Goal: Information Seeking & Learning: Learn about a topic

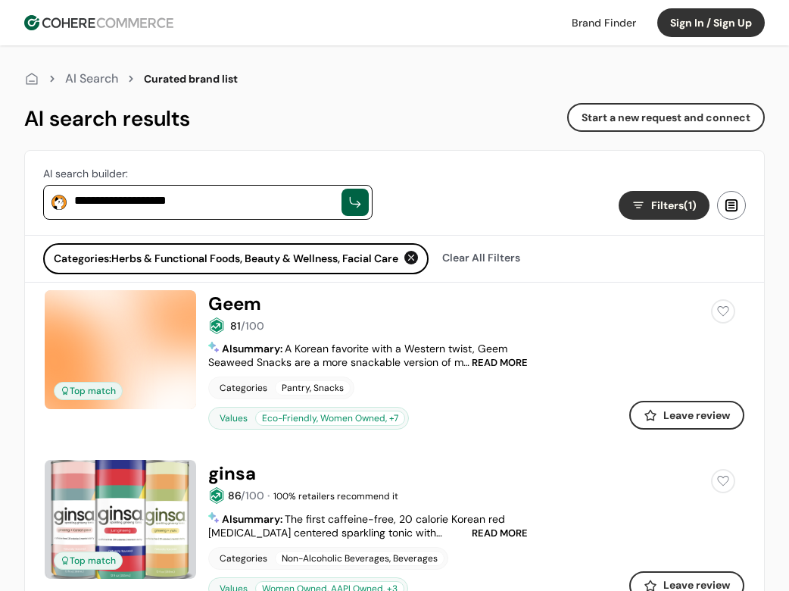
click at [92, 73] on div "AI Search" at bounding box center [91, 79] width 53 height 18
click at [30, 80] on div at bounding box center [31, 78] width 15 height 15
click at [33, 80] on div at bounding box center [31, 78] width 15 height 15
click at [85, 73] on div "AI Search" at bounding box center [91, 79] width 53 height 18
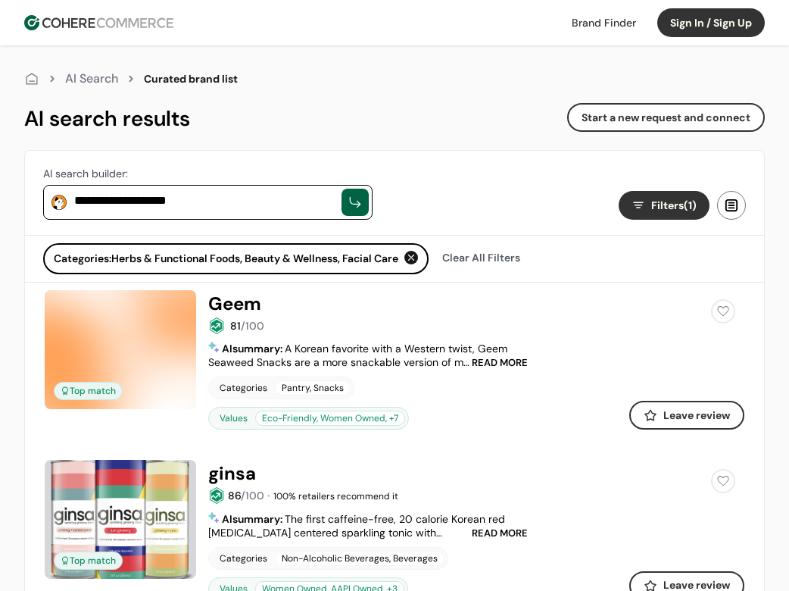
click at [61, 21] on img at bounding box center [98, 22] width 149 height 15
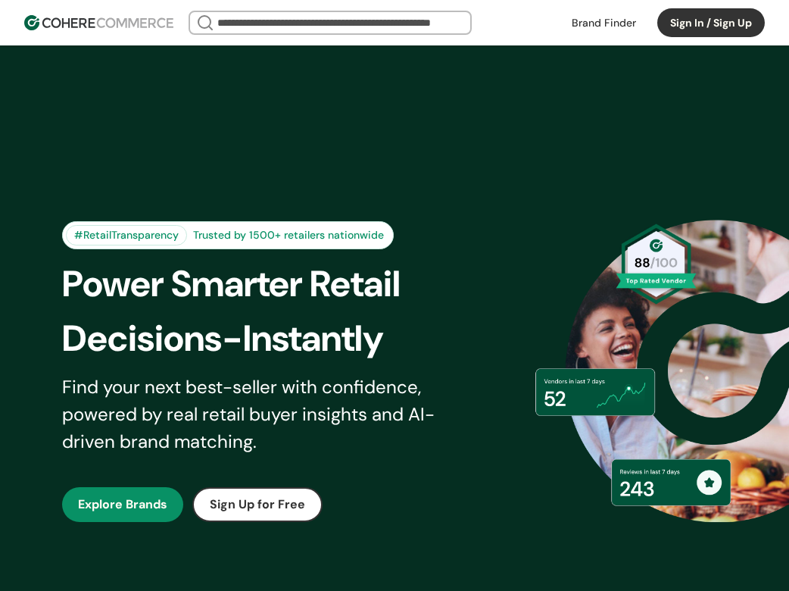
click at [599, 26] on link at bounding box center [604, 22] width 83 height 23
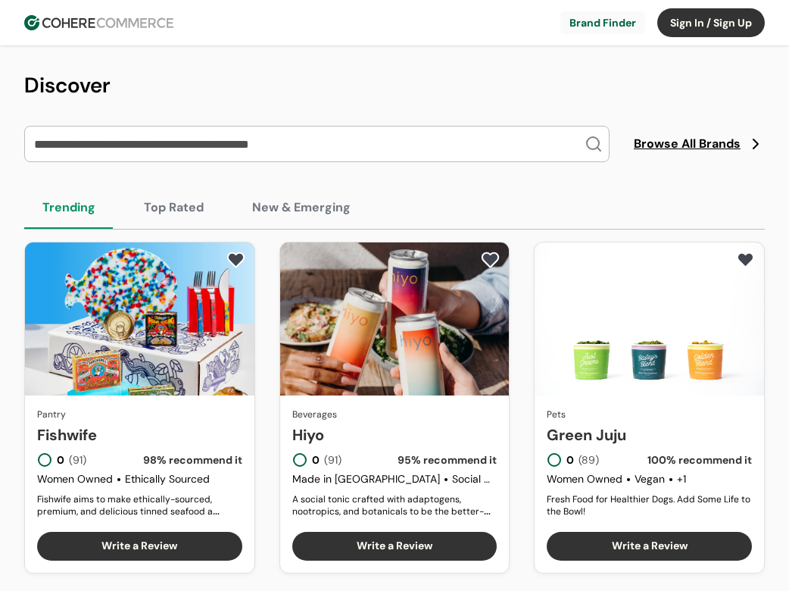
click at [679, 142] on span "Browse All Brands" at bounding box center [687, 144] width 107 height 18
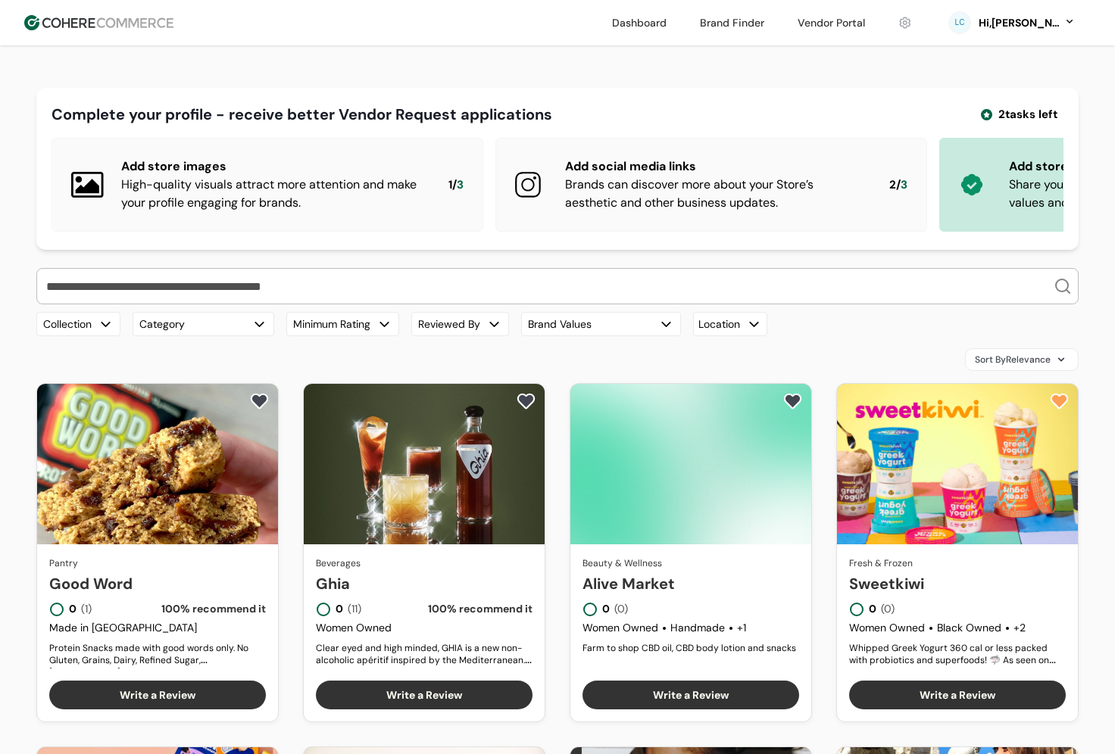
click at [367, 287] on input "search" at bounding box center [548, 286] width 1010 height 35
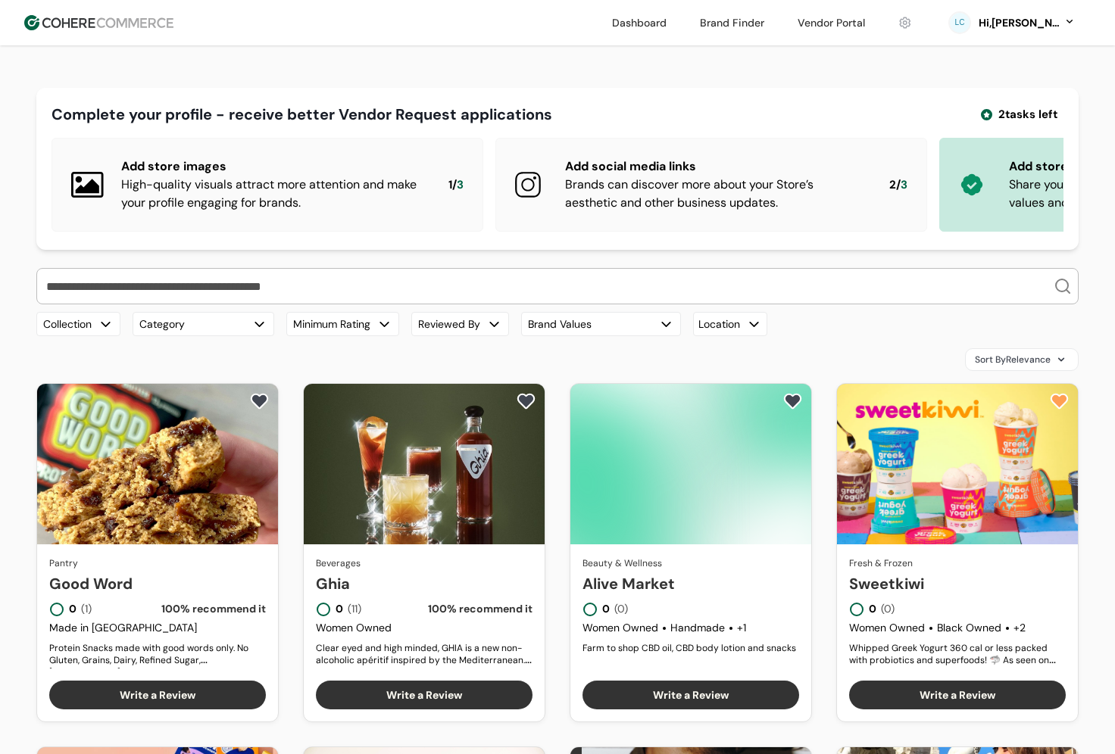
click at [84, 322] on button "Collection" at bounding box center [78, 324] width 84 height 24
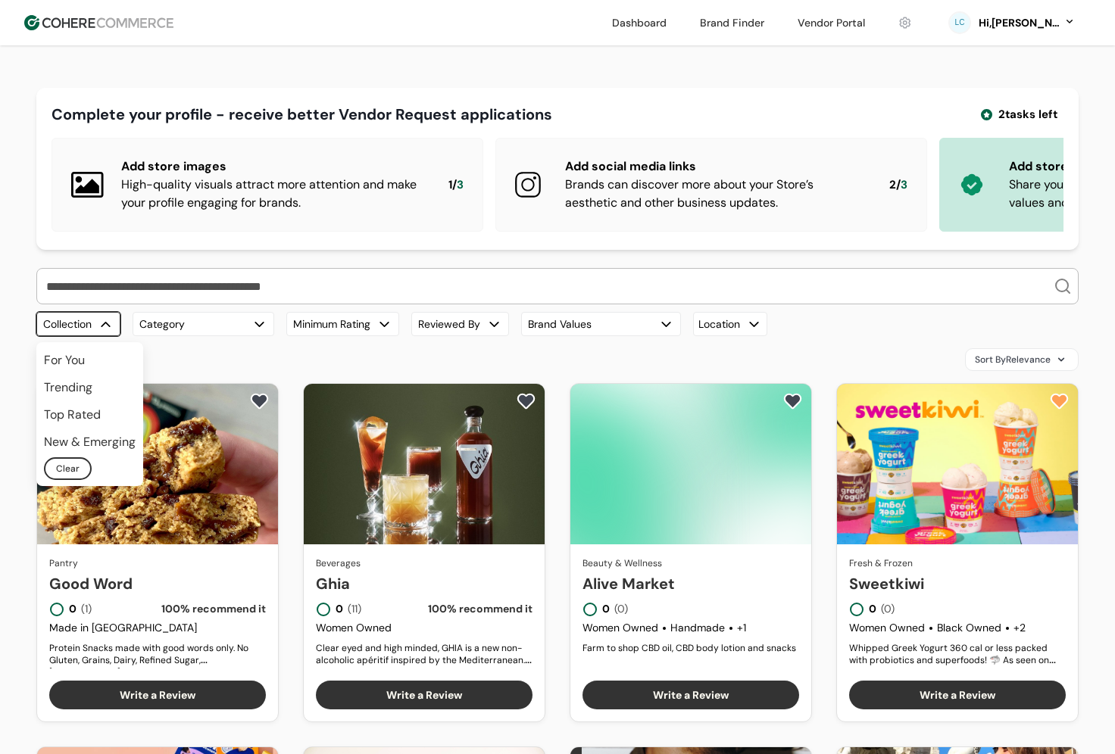
click at [186, 327] on button "Category" at bounding box center [204, 324] width 142 height 24
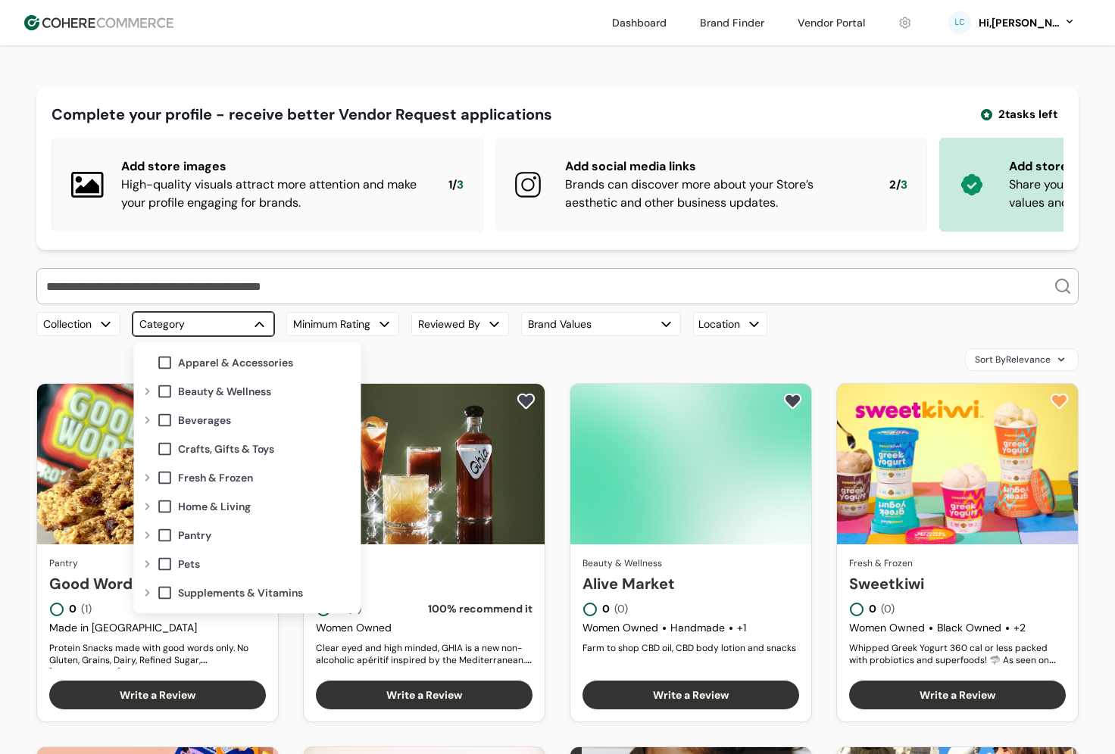
click at [169, 388] on span at bounding box center [165, 391] width 17 height 17
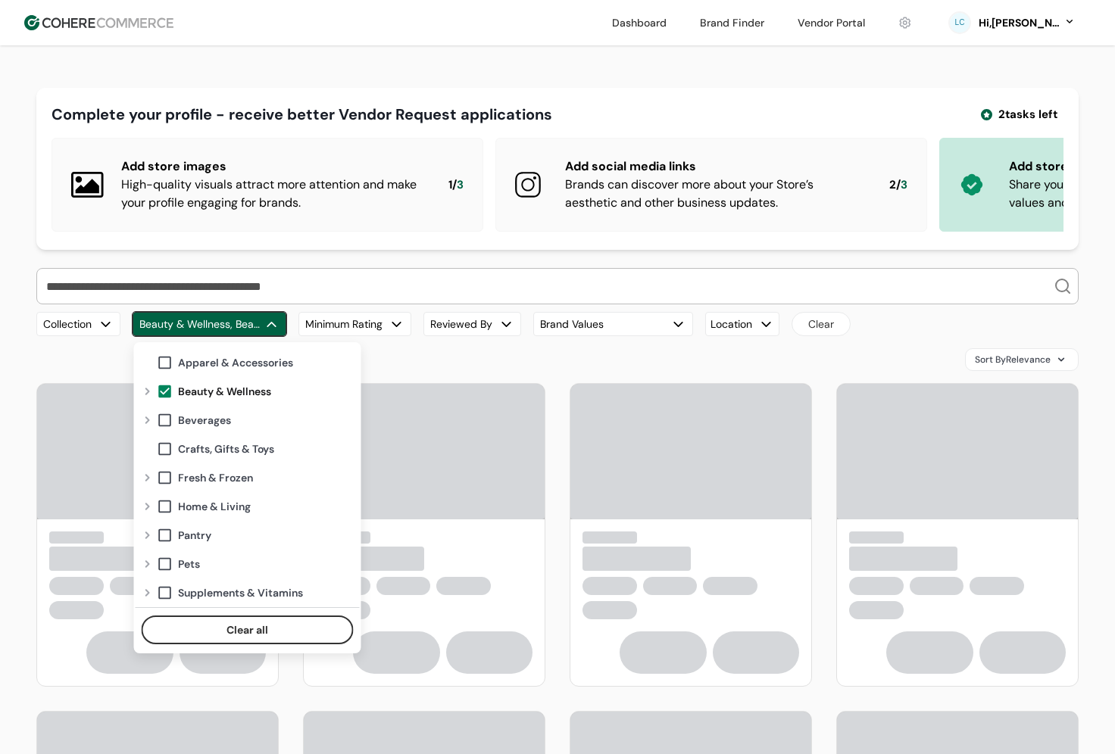
click at [432, 359] on div "Sort By Relevance" at bounding box center [557, 359] width 1042 height 23
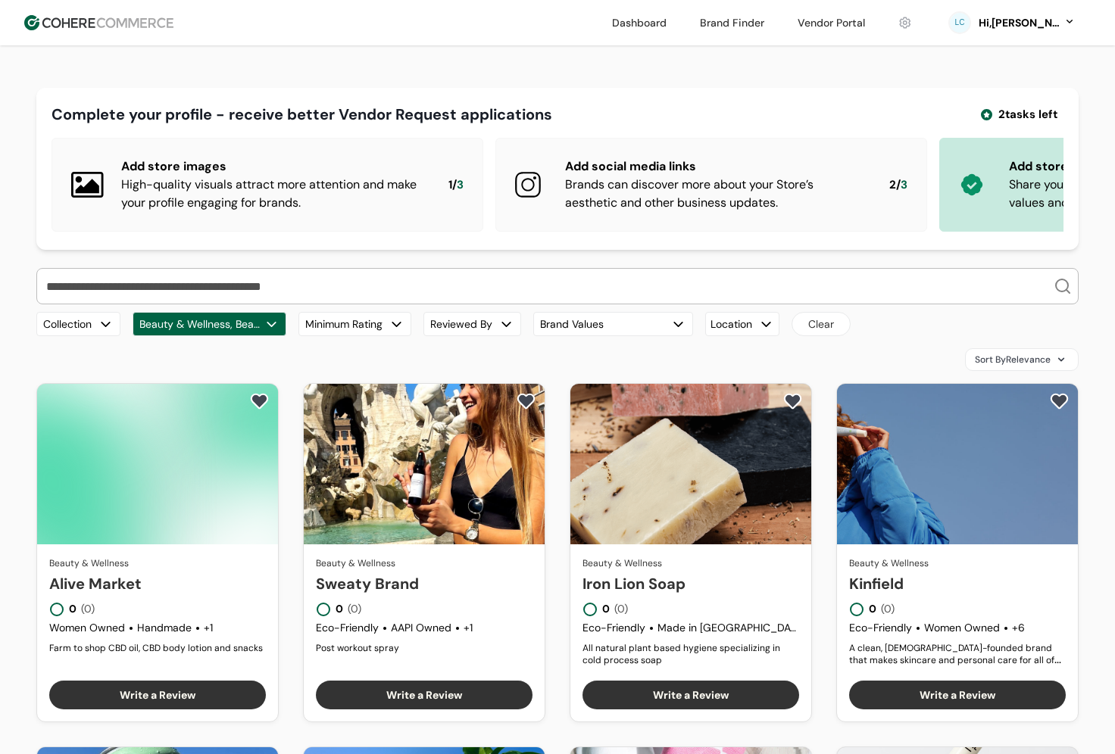
click at [400, 323] on div "button" at bounding box center [396, 325] width 16 height 16
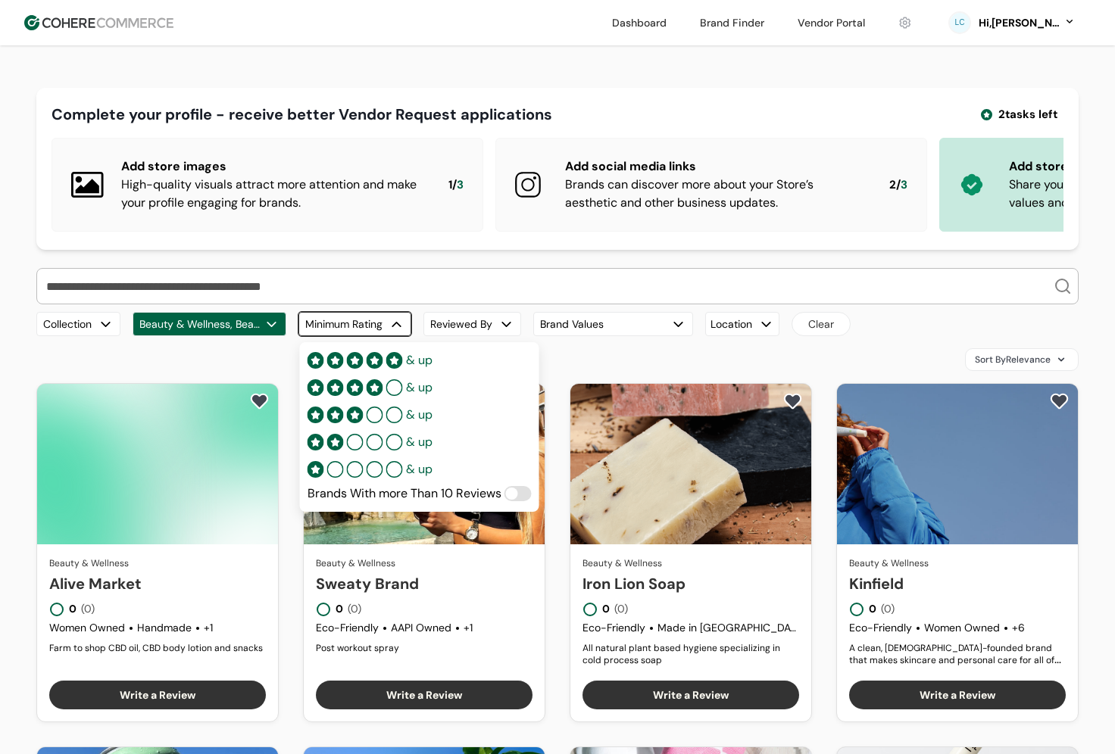
click at [389, 420] on div "& up" at bounding box center [369, 415] width 125 height 18
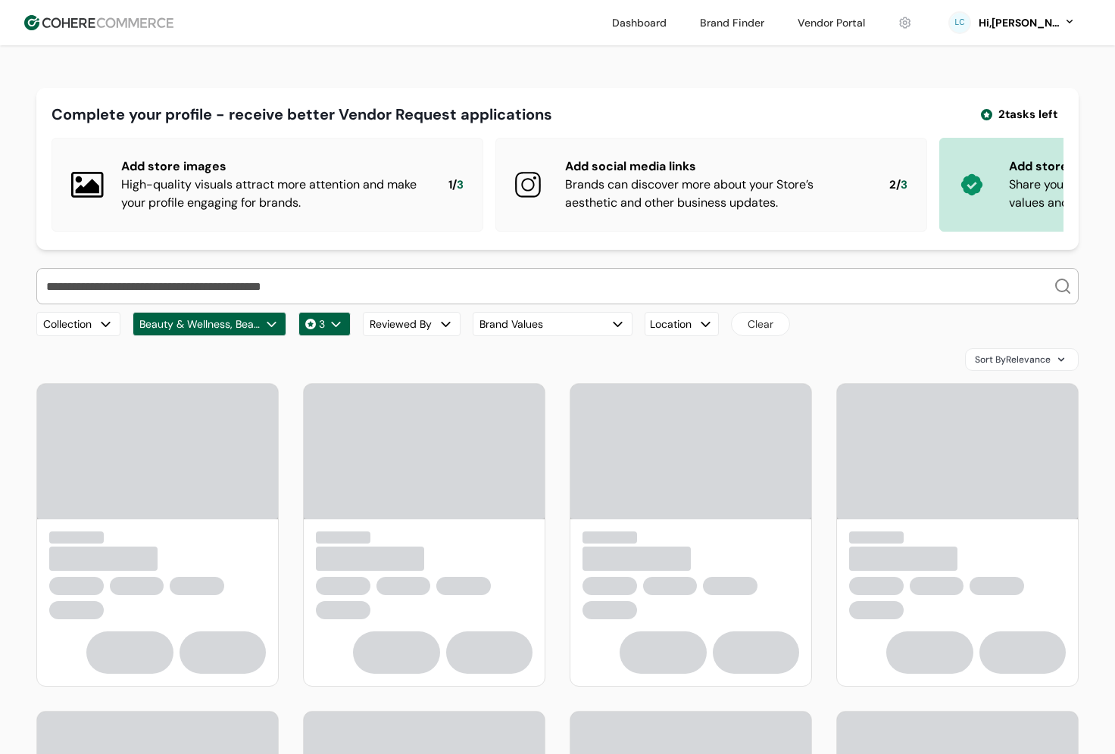
click at [491, 354] on div "Sort By Relevance" at bounding box center [557, 359] width 1042 height 23
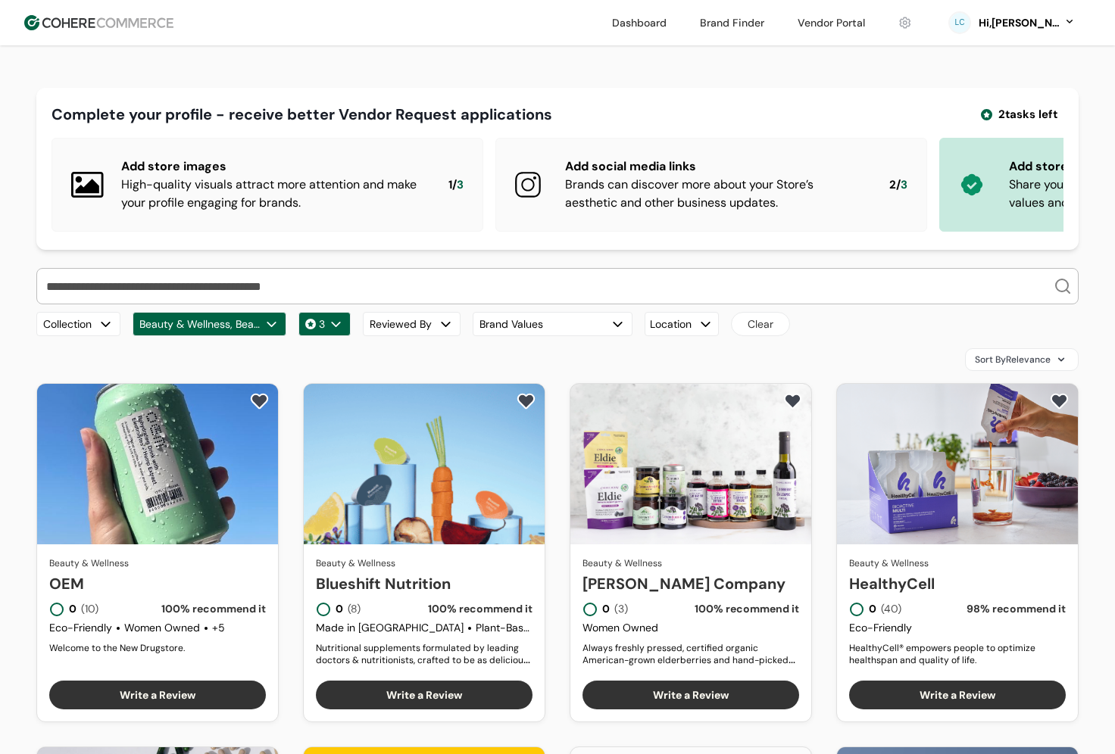
click at [550, 326] on button "Brand Values" at bounding box center [553, 324] width 160 height 24
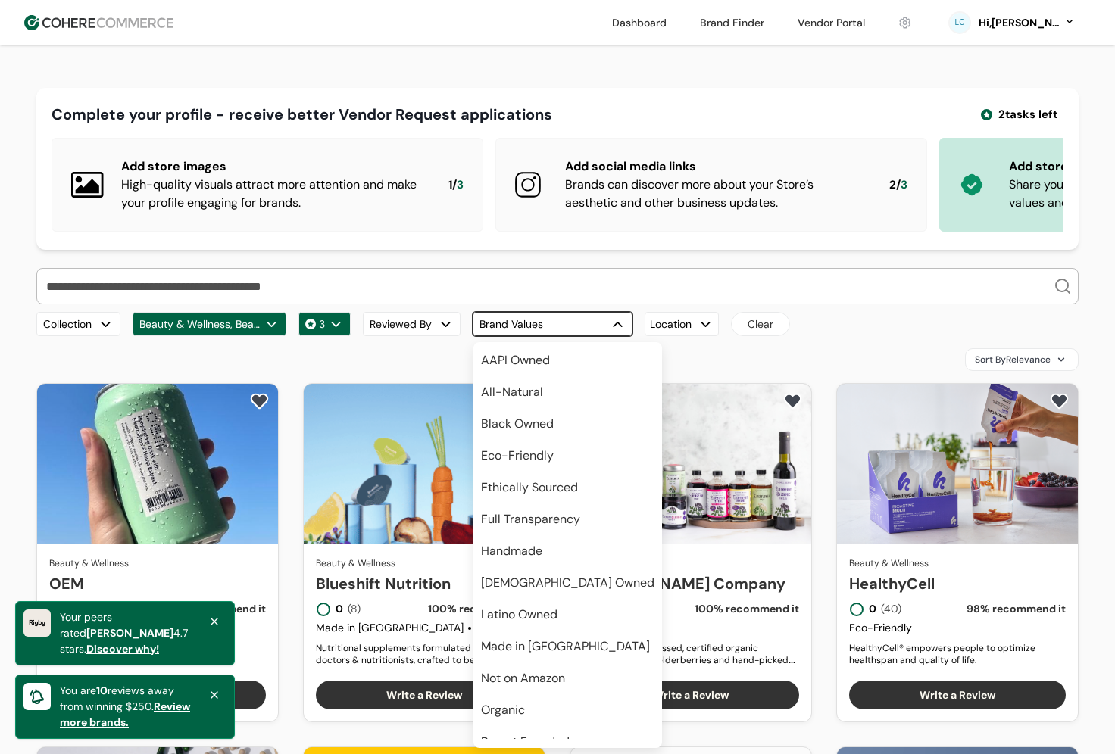
click at [542, 463] on span "Eco-Friendly" at bounding box center [517, 456] width 73 height 18
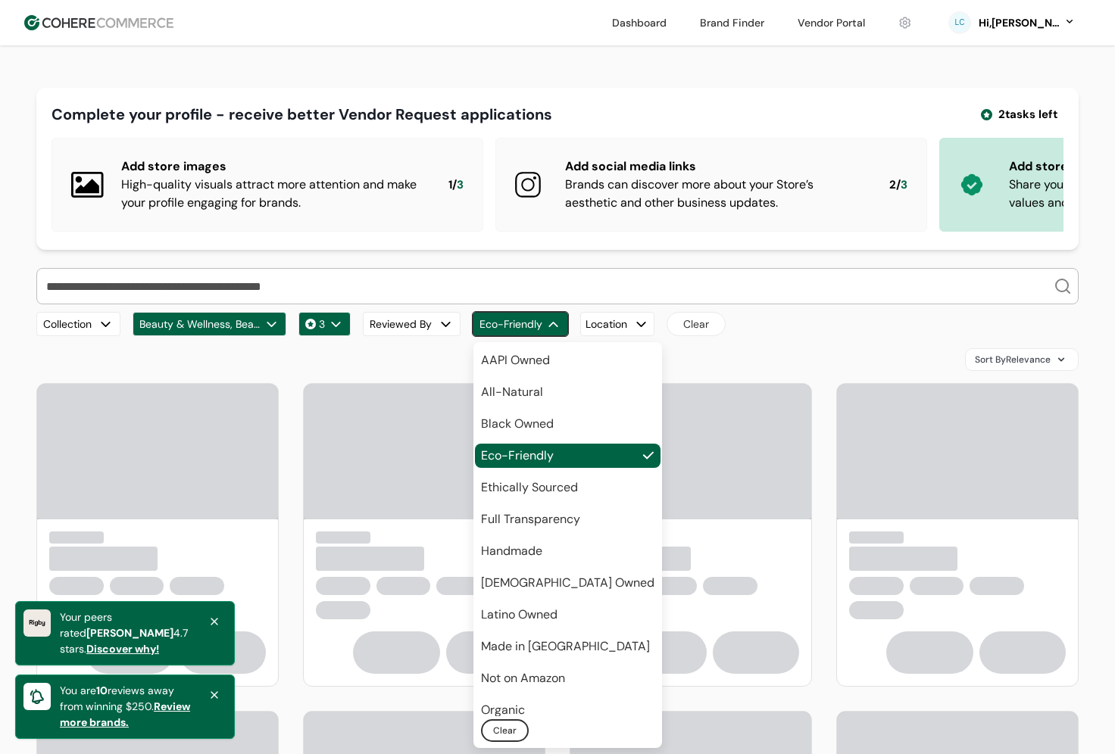
click at [652, 365] on div "Sort By Relevance" at bounding box center [557, 359] width 1042 height 23
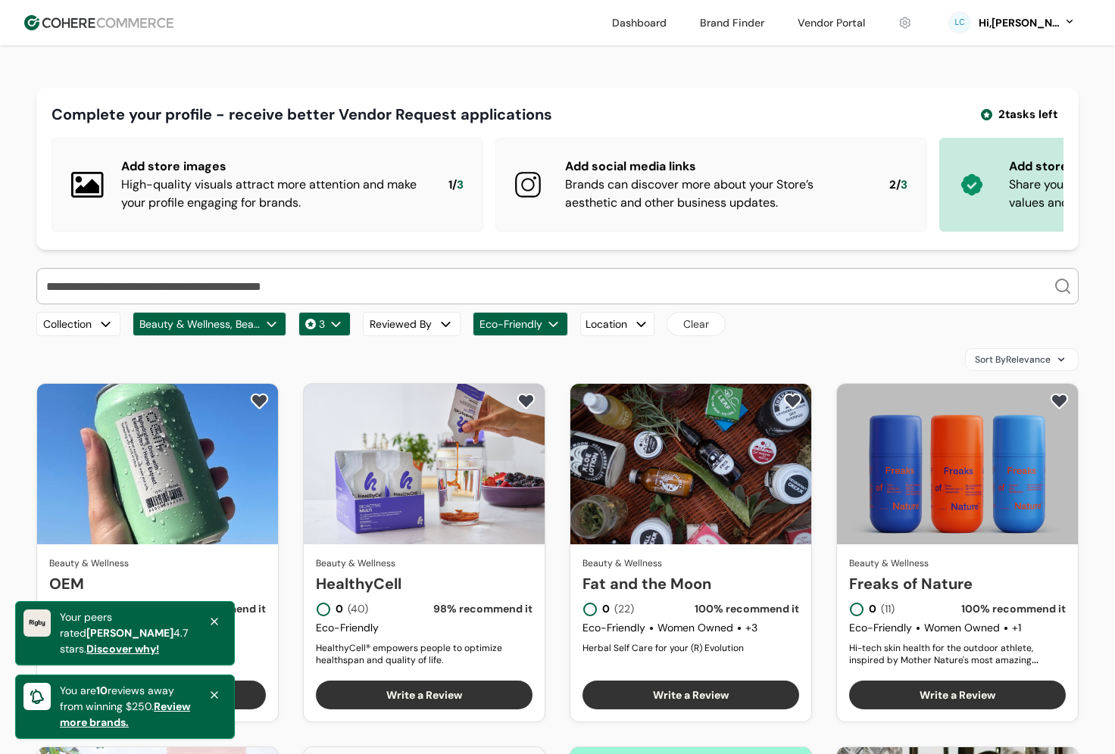
click at [641, 324] on div "button" at bounding box center [641, 325] width 16 height 16
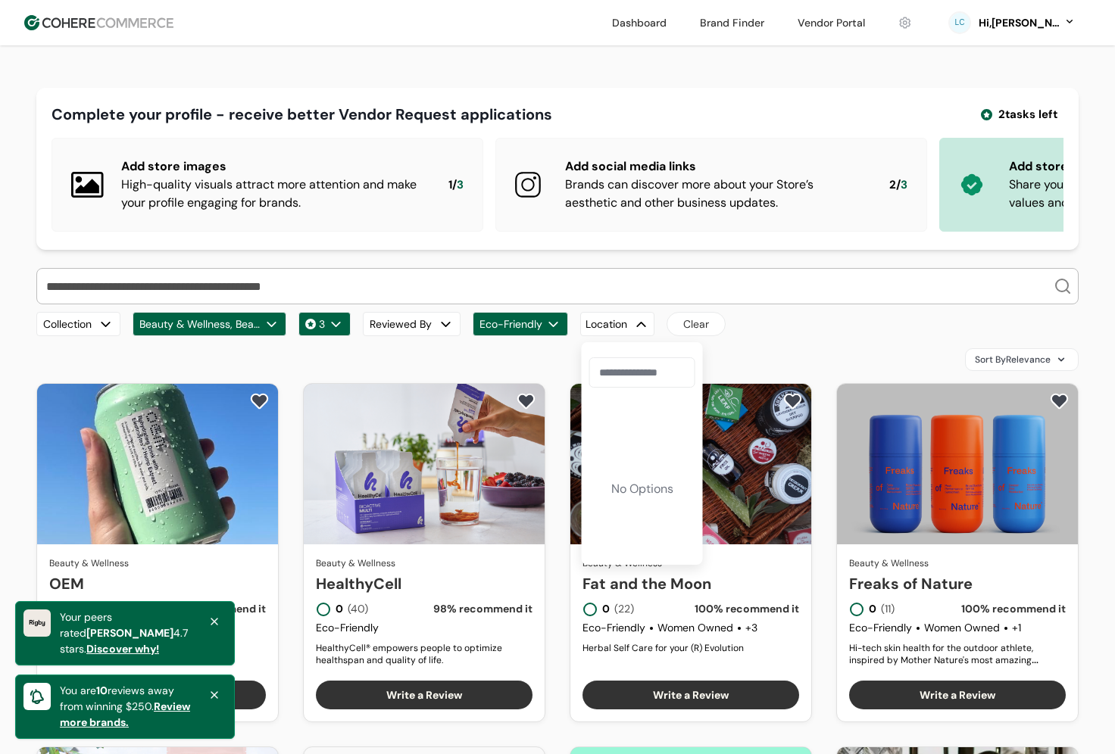
click at [636, 370] on input at bounding box center [642, 372] width 106 height 30
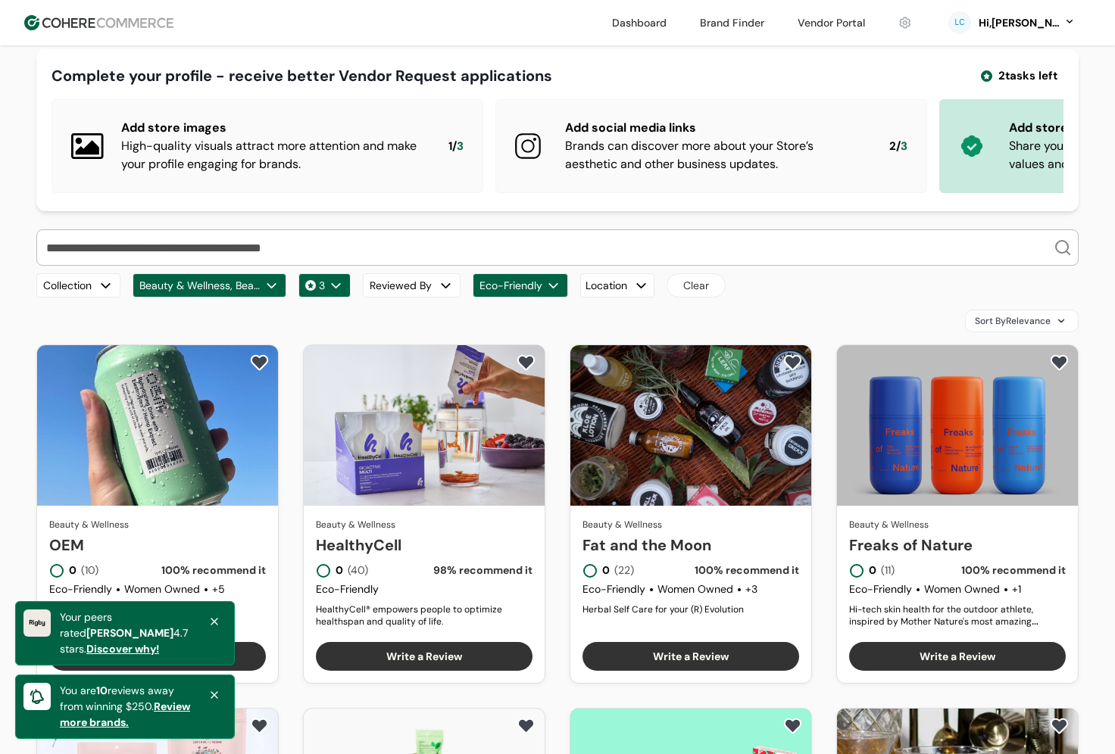
scroll to position [38, 0]
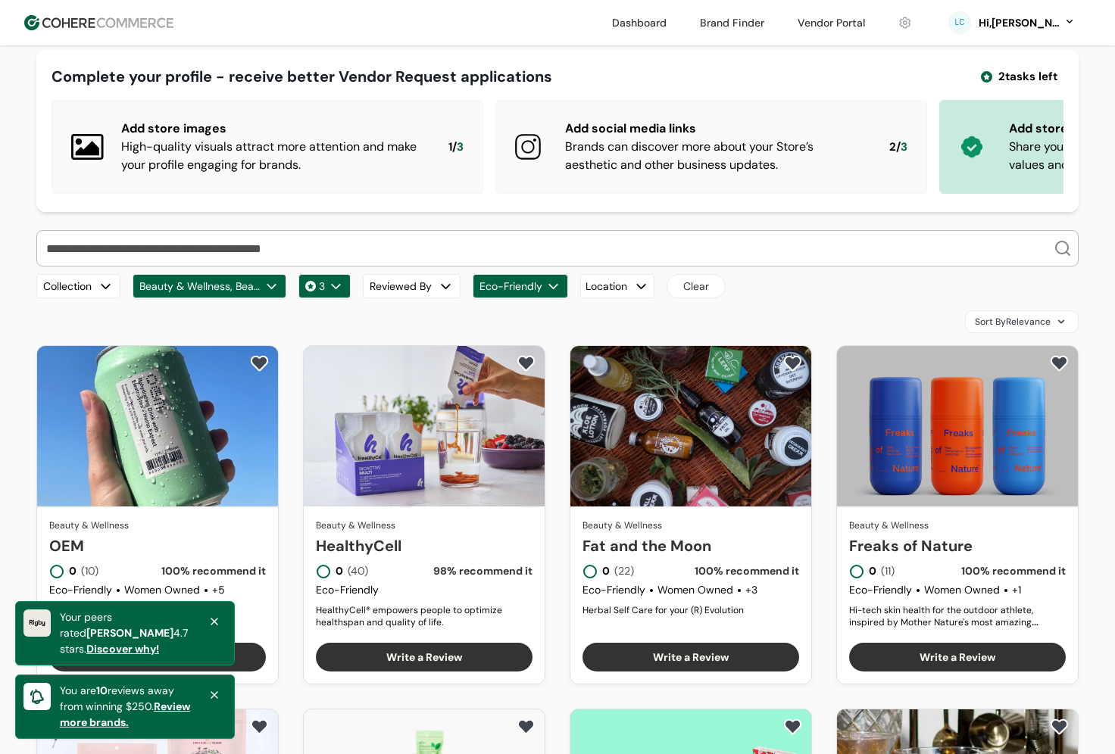
click at [217, 590] on icon at bounding box center [214, 622] width 12 height 12
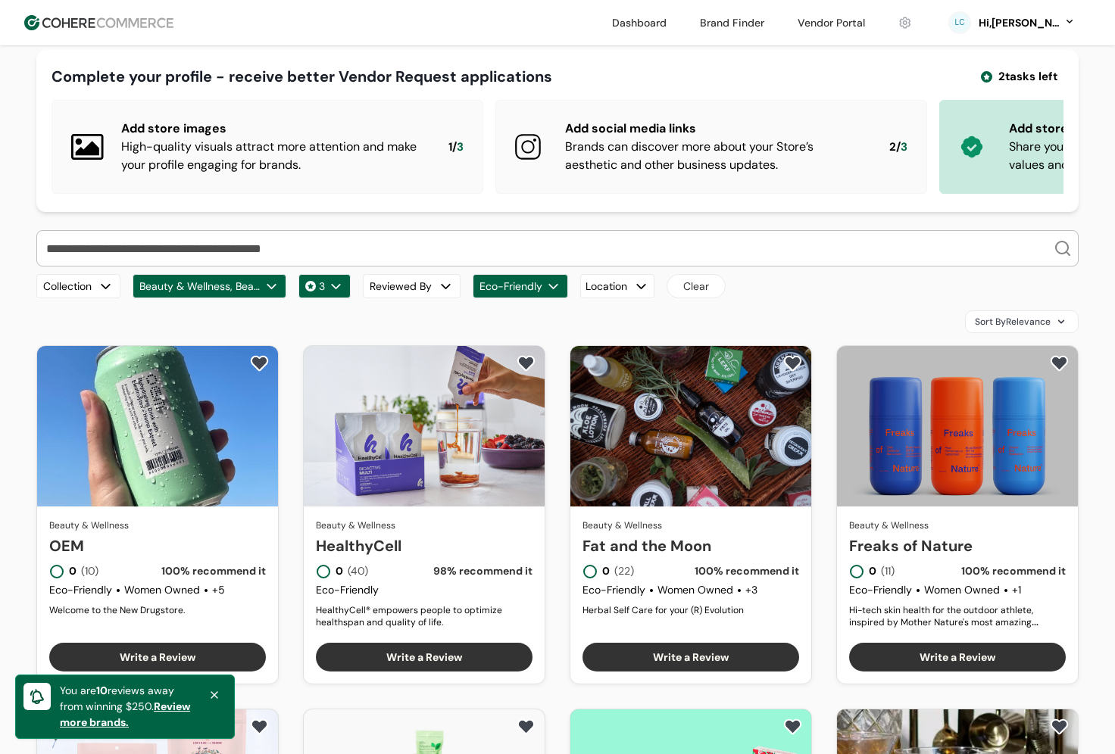
click at [216, 590] on icon at bounding box center [214, 695] width 6 height 6
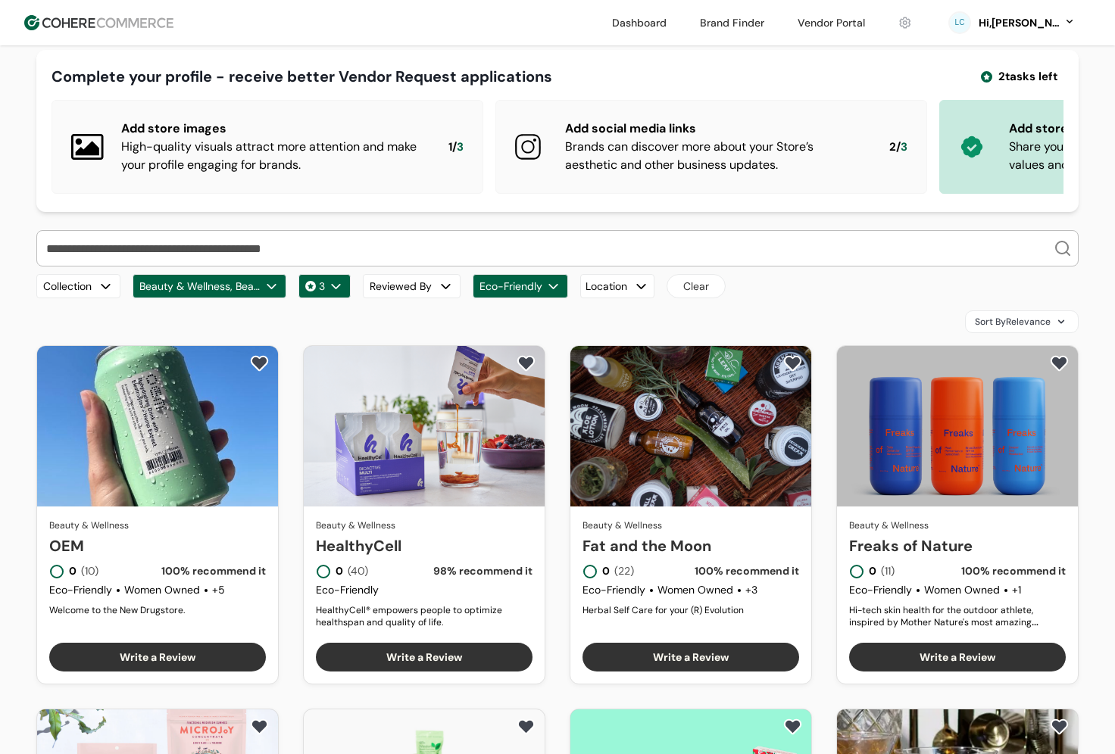
click at [788, 320] on span "Sort By Relevance" at bounding box center [1013, 322] width 76 height 14
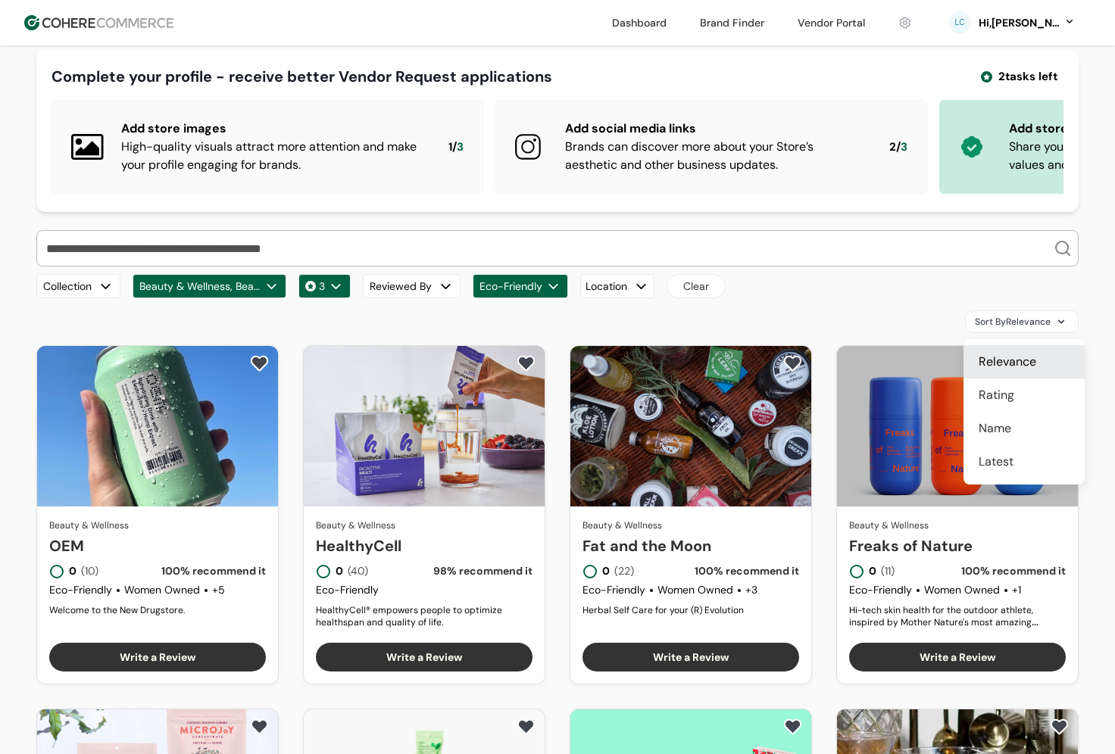
click at [788, 391] on span "Rating" at bounding box center [996, 395] width 36 height 18
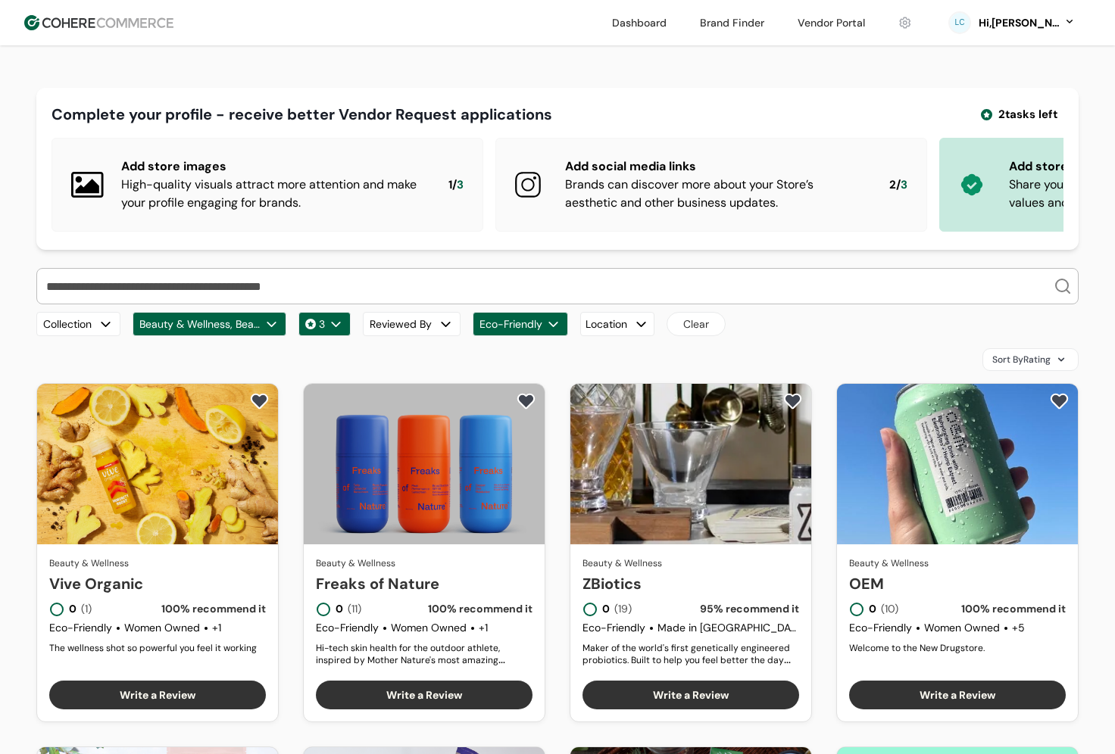
click at [117, 20] on img at bounding box center [98, 22] width 149 height 15
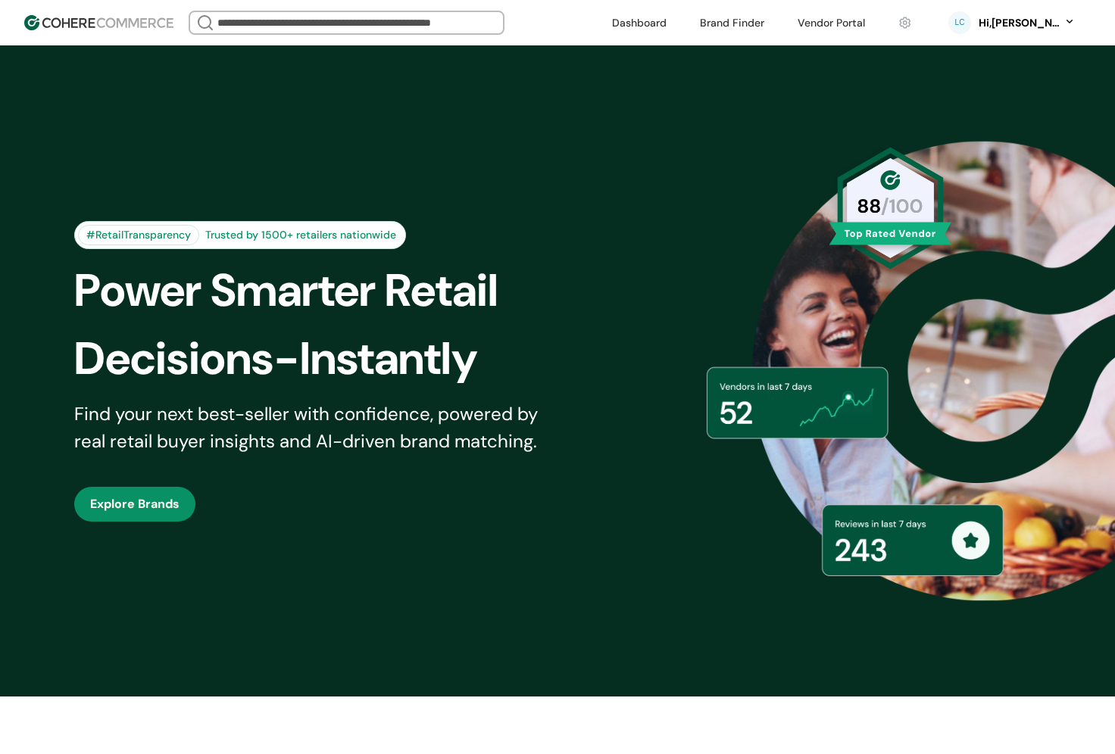
click at [395, 30] on input "search" at bounding box center [346, 22] width 264 height 21
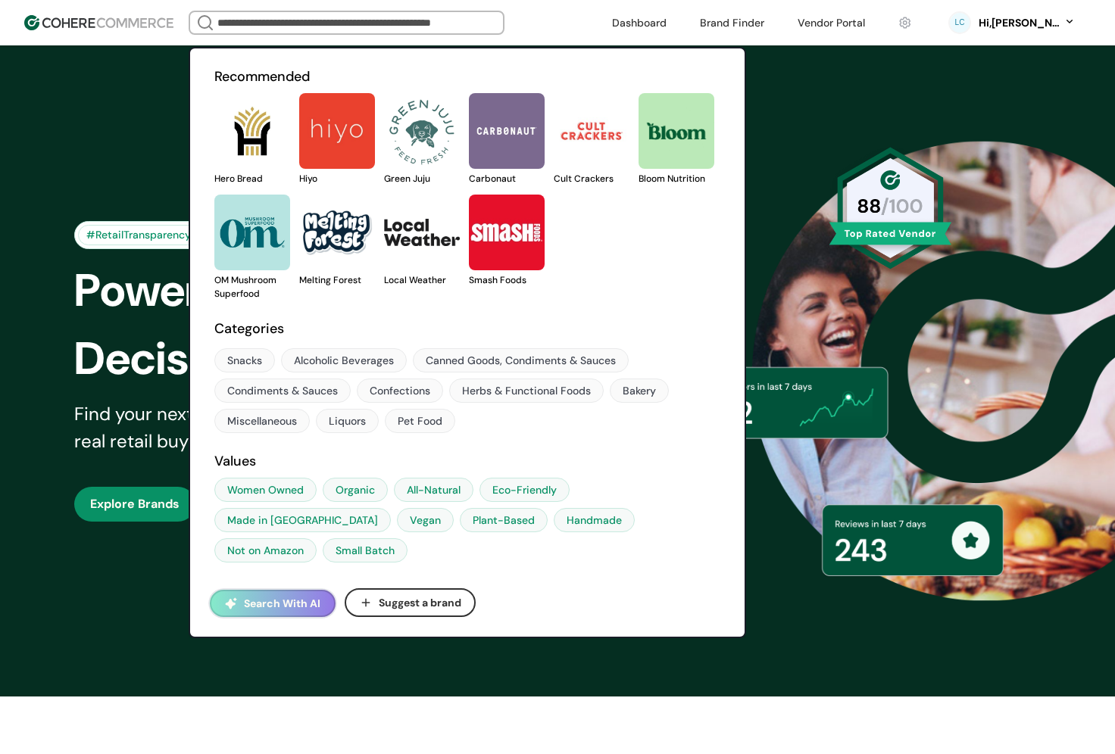
click at [255, 590] on button "Search With AI" at bounding box center [273, 603] width 126 height 27
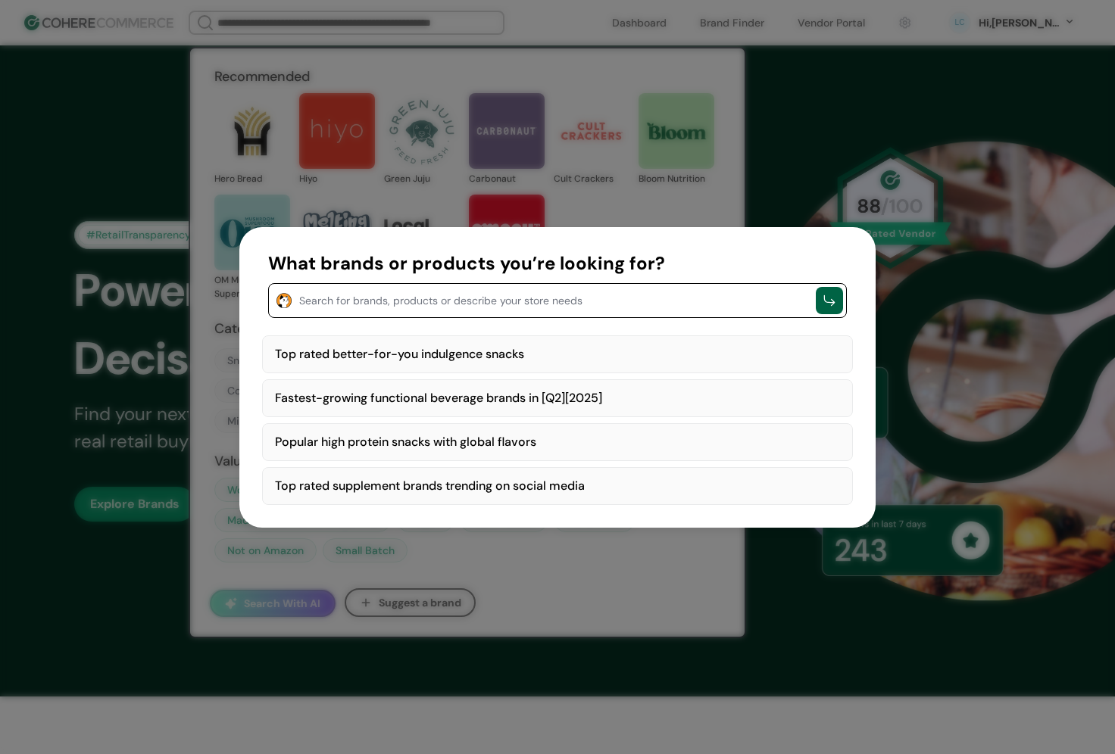
click at [476, 397] on div "Fastest-growing functional beverage brands in [Q2][2025]" at bounding box center [557, 398] width 591 height 38
type textarea "**********"
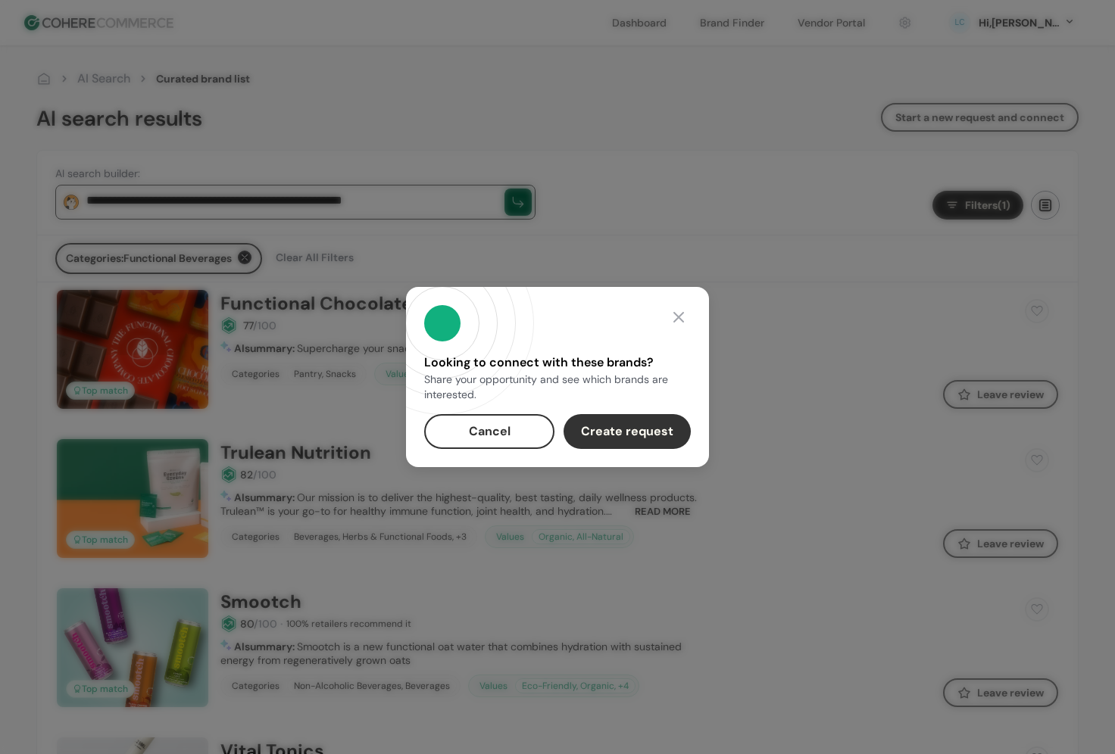
click at [680, 315] on div at bounding box center [678, 317] width 24 height 24
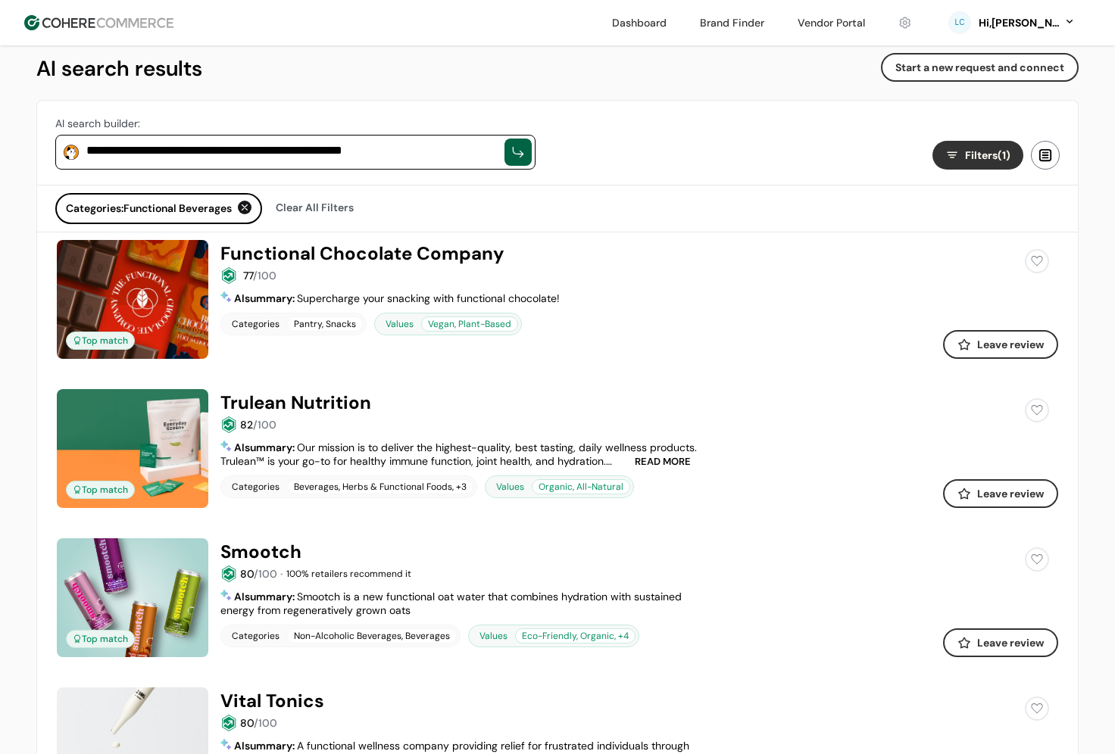
scroll to position [55, 0]
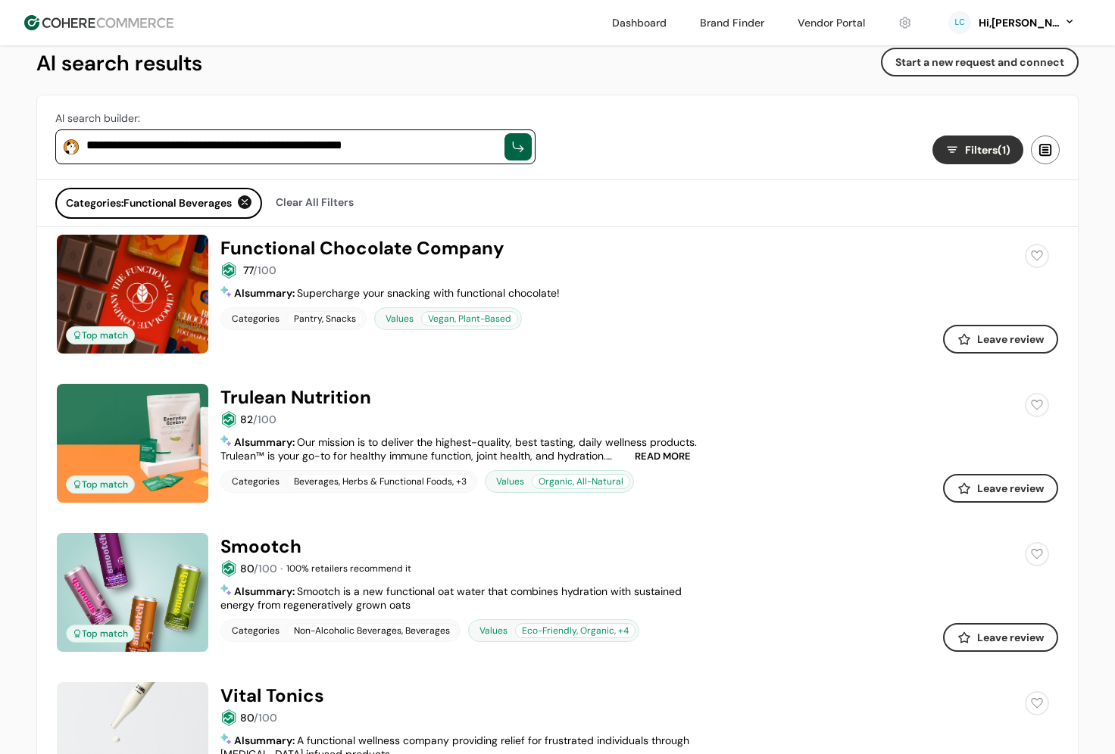
click at [659, 235] on link at bounding box center [557, 235] width 1001 height 0
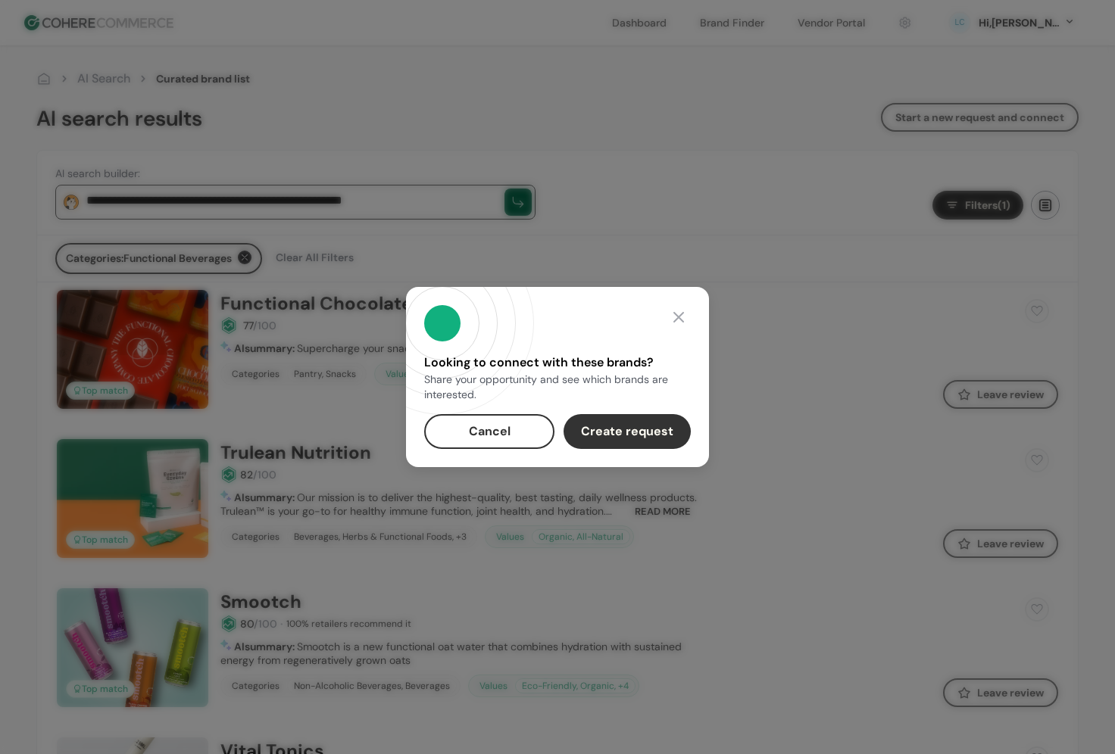
click at [494, 436] on button "Cancel" at bounding box center [489, 431] width 130 height 35
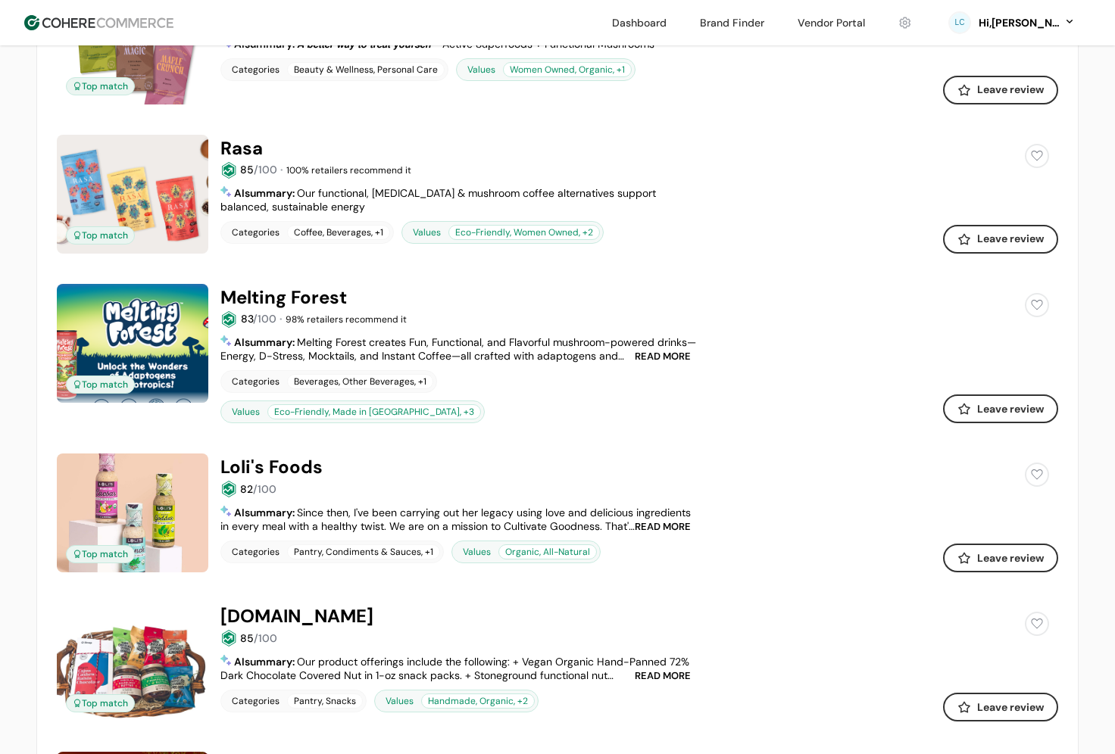
scroll to position [1378, 0]
